Goal: Task Accomplishment & Management: Use online tool/utility

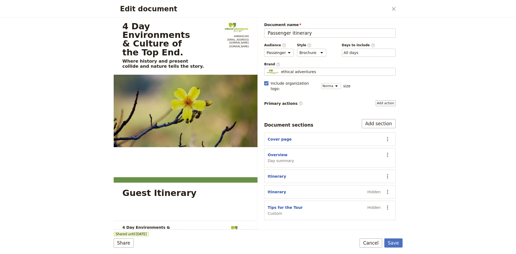
select select "PASSENGER"
select select "DEFAULT"
click at [393, 8] on icon "Close dialog" at bounding box center [394, 9] width 4 height 4
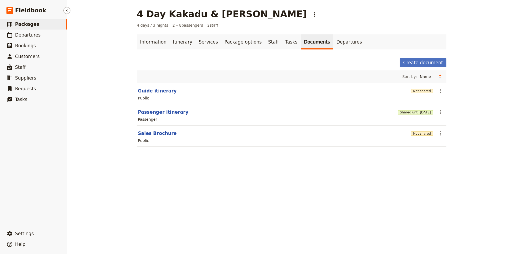
click at [25, 24] on span "Packages" at bounding box center [27, 24] width 24 height 5
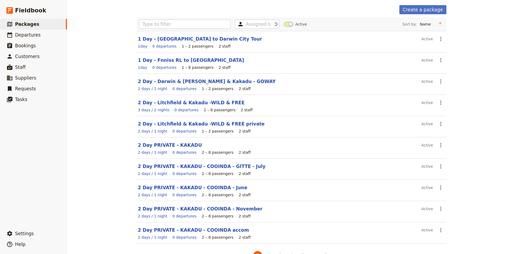
scroll to position [37, 0]
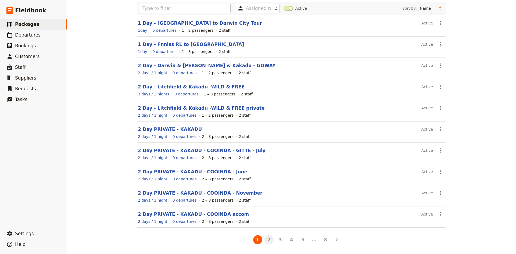
click at [268, 239] on button "2" at bounding box center [269, 239] width 9 height 9
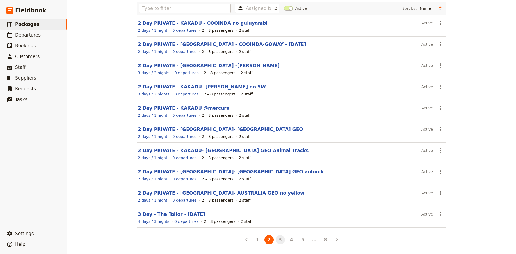
click at [279, 240] on button "3" at bounding box center [280, 239] width 9 height 9
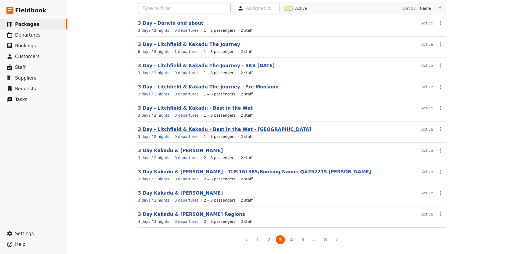
click at [175, 129] on link "3 Day - Litchfield & Kakadu - Best in the Wet - Nourlangie" at bounding box center [224, 129] width 173 height 5
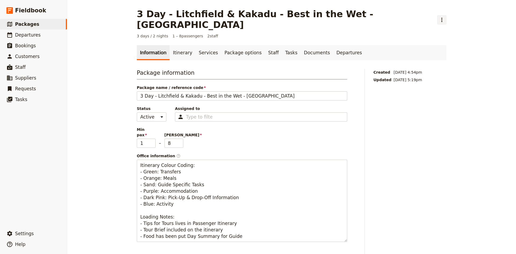
click at [439, 17] on icon "Actions" at bounding box center [442, 20] width 6 height 6
click at [392, 34] on span "Clone this package" at bounding box center [399, 33] width 36 height 5
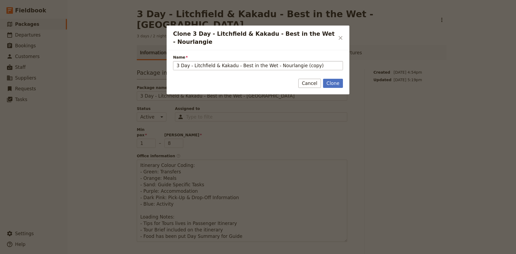
click at [237, 64] on input "3 Day - Litchfield & Kakadu - Best in the Wet - Nourlangie (copy)" at bounding box center [258, 65] width 170 height 9
type input "3 Day - Litchfield & Kakadu - [PERSON_NAME] - [DATE]"
click at [333, 81] on button "Clone" at bounding box center [333, 83] width 20 height 9
type input "3 Day - Litchfield & Kakadu - [PERSON_NAME] - [DATE]"
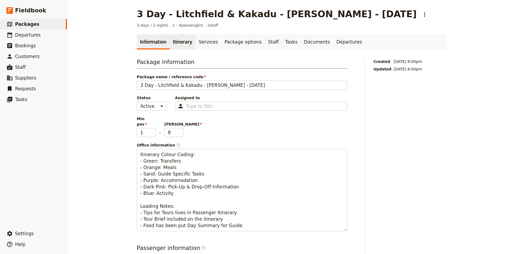
click at [179, 41] on link "Itinerary" at bounding box center [183, 41] width 26 height 15
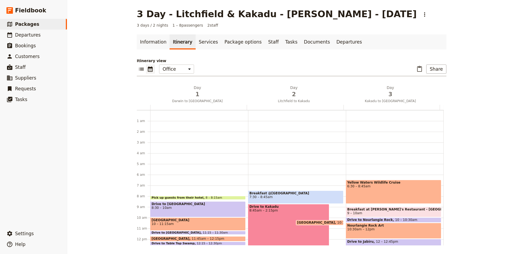
scroll to position [65, 0]
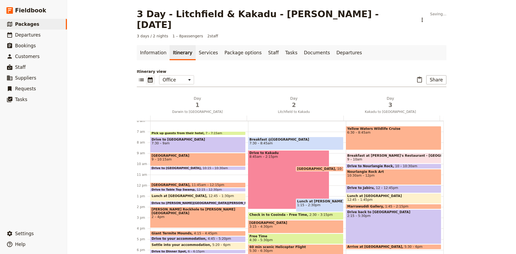
click at [184, 185] on span at bounding box center [198, 186] width 95 height 2
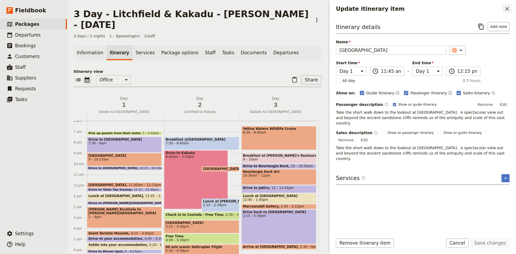
click at [508, 9] on icon "Close drawer" at bounding box center [507, 9] width 4 height 4
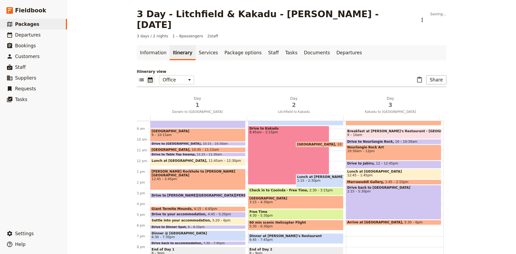
scroll to position [123, 0]
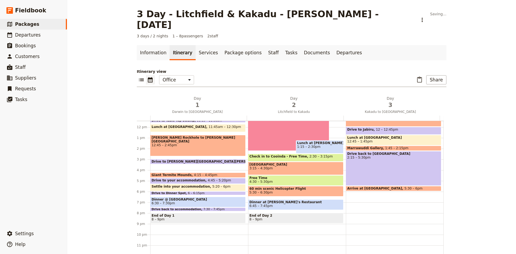
click at [200, 162] on span at bounding box center [198, 163] width 95 height 2
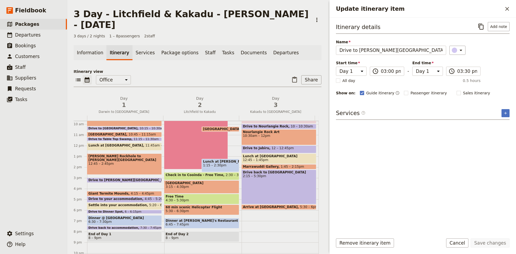
scroll to position [96, 0]
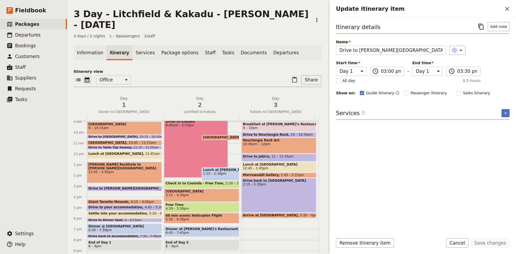
click at [123, 187] on span "Drive to Buley Rockhole & Florence Falls" at bounding box center [146, 189] width 116 height 4
click at [361, 241] on button "Remove itinerary item" at bounding box center [365, 242] width 58 height 9
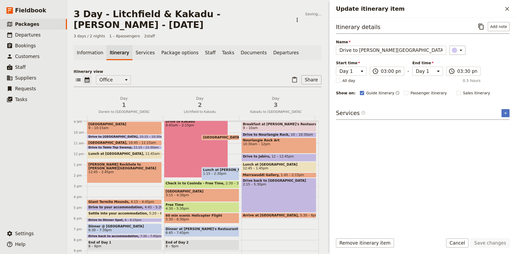
drag, startPoint x: 118, startPoint y: 201, endPoint x: 120, endPoint y: 190, distance: 11.2
click at [120, 190] on div "Pick up guests from their hotel 7 – 7:15am Drive to Wangi Falls 7:30 – 9am Wang…" at bounding box center [125, 154] width 77 height 258
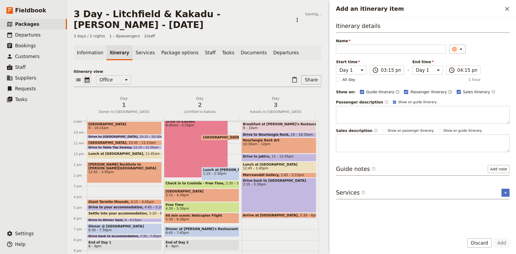
drag, startPoint x: 117, startPoint y: 201, endPoint x: 118, endPoint y: 188, distance: 13.5
click at [118, 188] on div "Pick up guests from their hotel 7 – 7:15am Drive to Wangi Falls 7:30 – 9am Wang…" at bounding box center [125, 154] width 77 height 258
click at [507, 8] on icon "Close drawer" at bounding box center [507, 9] width 6 height 6
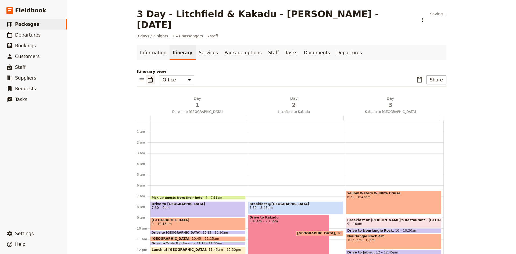
scroll to position [123, 0]
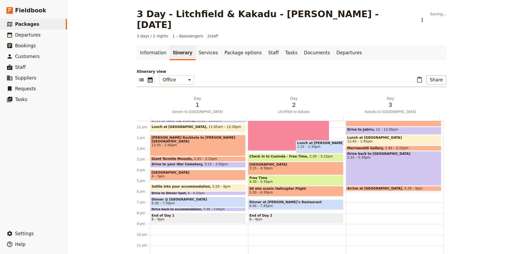
click at [192, 171] on span "[GEOGRAPHIC_DATA]" at bounding box center [198, 173] width 93 height 4
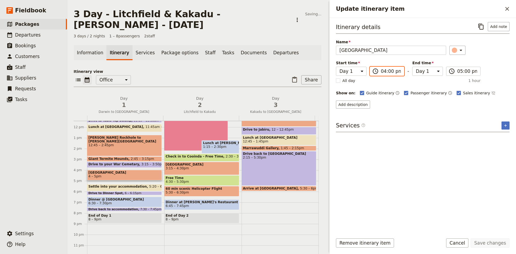
click at [389, 72] on input "04:00 pm" at bounding box center [391, 71] width 20 height 6
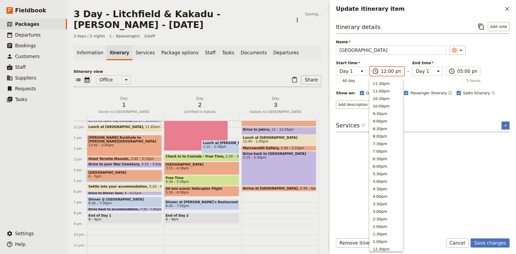
scroll to position [174, 0]
click at [384, 71] on input "12:00 pm" at bounding box center [391, 71] width 20 height 6
type input "03:55 pm"
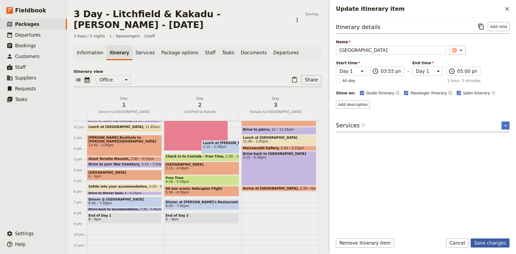
click at [497, 242] on button "Save changes" at bounding box center [490, 242] width 39 height 9
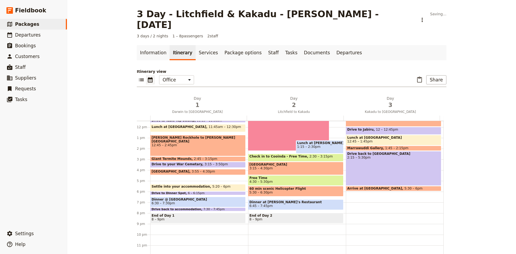
click at [171, 166] on div "Pick up guests from their hotel 7 – 7:[GEOGRAPHIC_DATA] to [GEOGRAPHIC_DATA] 7:…" at bounding box center [199, 127] width 98 height 258
click at [172, 168] on div "Pick up guests from their hotel 7 – 7:[GEOGRAPHIC_DATA] to [GEOGRAPHIC_DATA] 7:…" at bounding box center [199, 127] width 98 height 258
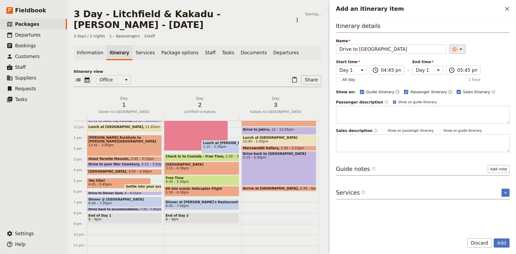
type input "Drive to [GEOGRAPHIC_DATA]"
click at [460, 49] on icon "Add an itinerary item" at bounding box center [461, 49] width 3 height 1
click at [457, 73] on div "button" at bounding box center [457, 73] width 5 height 5
click at [500, 243] on button "Add" at bounding box center [502, 242] width 16 height 9
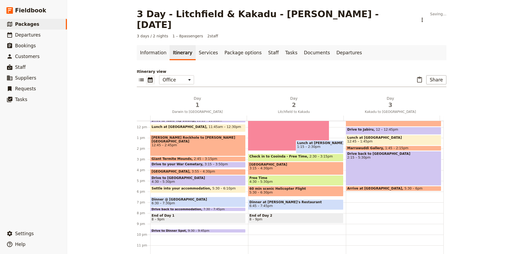
click at [198, 198] on span "Dinner @ [GEOGRAPHIC_DATA]" at bounding box center [198, 200] width 93 height 4
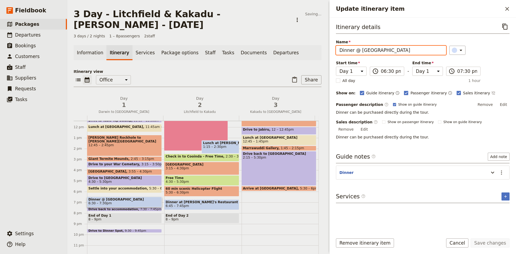
drag, startPoint x: 415, startPoint y: 51, endPoint x: 359, endPoint y: 53, distance: 55.2
click at [359, 53] on input "Dinner @ [GEOGRAPHIC_DATA]" at bounding box center [391, 50] width 110 height 9
type input "Dinner @ Lazy Lizard"
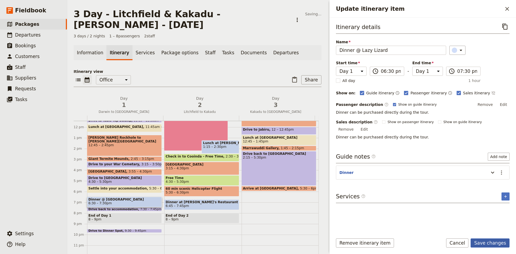
click at [487, 244] on button "Save changes" at bounding box center [490, 242] width 39 height 9
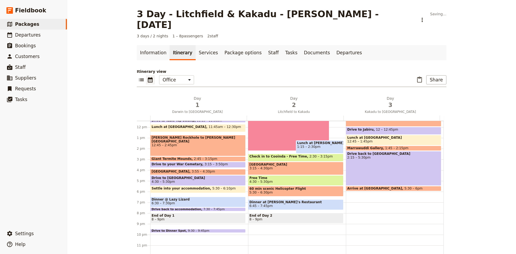
click at [206, 208] on span "7:30 – 7:45pm" at bounding box center [215, 209] width 22 height 3
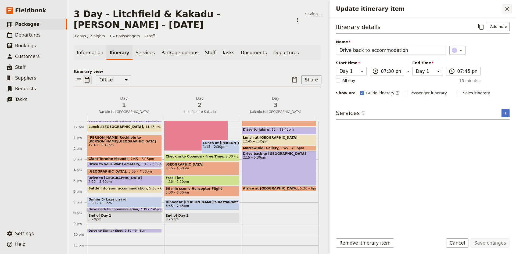
click at [506, 9] on icon "Close drawer" at bounding box center [507, 9] width 6 height 6
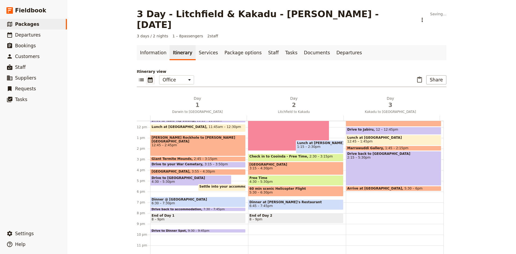
click at [184, 209] on span at bounding box center [198, 210] width 95 height 2
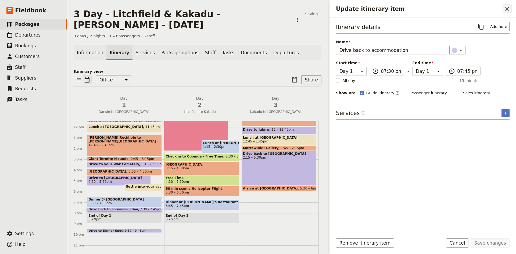
click at [507, 9] on icon "Close drawer" at bounding box center [507, 9] width 4 height 4
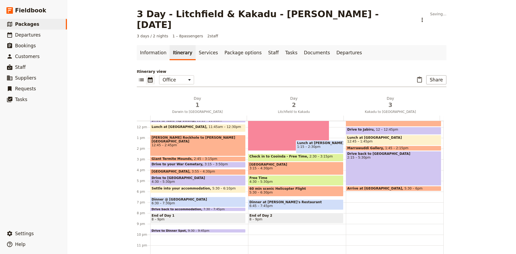
click at [189, 198] on span "Dinner @ [GEOGRAPHIC_DATA]" at bounding box center [198, 200] width 93 height 4
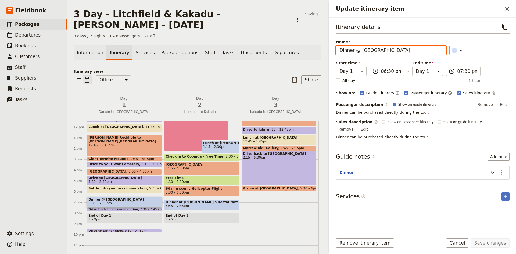
drag, startPoint x: 414, startPoint y: 52, endPoint x: 360, endPoint y: 54, distance: 54.1
click at [360, 54] on input "Dinner @ [GEOGRAPHIC_DATA]" at bounding box center [391, 50] width 110 height 9
type input "Dinner @ Lazy Lizard"
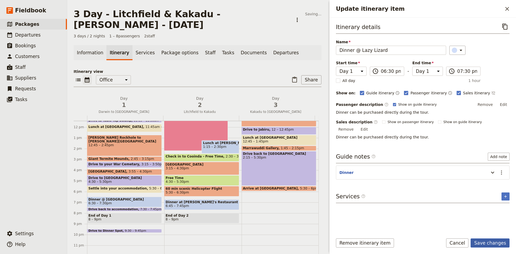
click at [491, 241] on button "Save changes" at bounding box center [490, 242] width 39 height 9
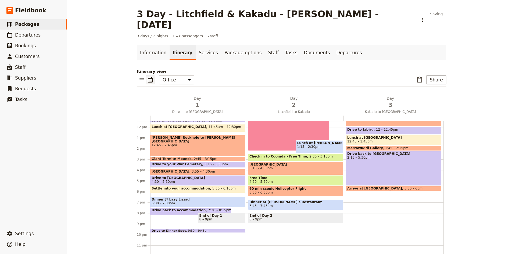
click at [194, 208] on span "Drive back to accommodation" at bounding box center [180, 210] width 56 height 4
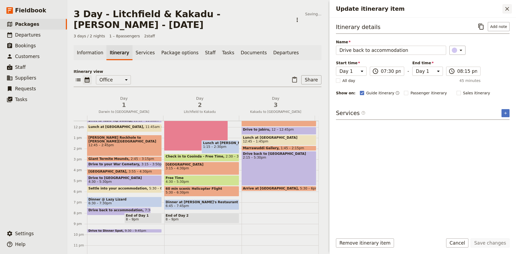
click at [508, 10] on icon "Close drawer" at bounding box center [507, 9] width 4 height 4
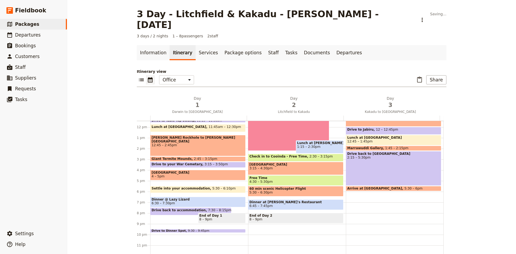
click at [189, 229] on span "9:30 – 9:45pm" at bounding box center [199, 230] width 22 height 3
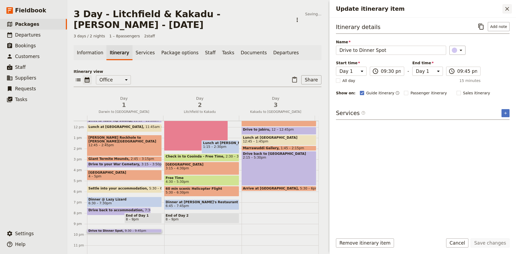
click at [508, 7] on icon "Close drawer" at bounding box center [507, 9] width 6 height 6
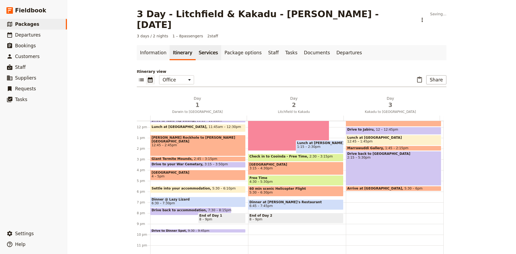
click at [197, 45] on link "Services" at bounding box center [209, 52] width 26 height 15
